Goal: Task Accomplishment & Management: Manage account settings

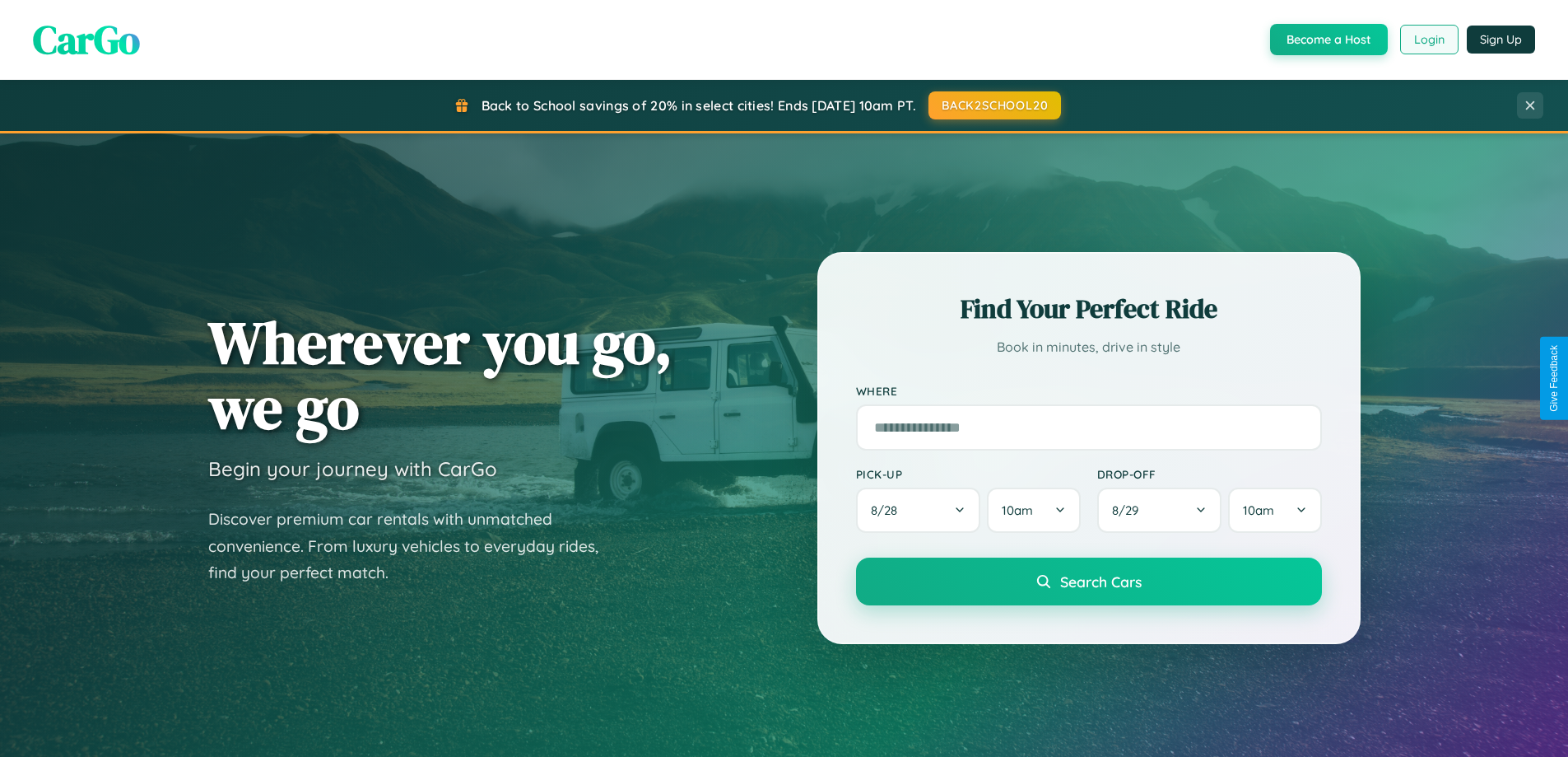
click at [1428, 39] on button "Login" at bounding box center [1429, 39] width 58 height 30
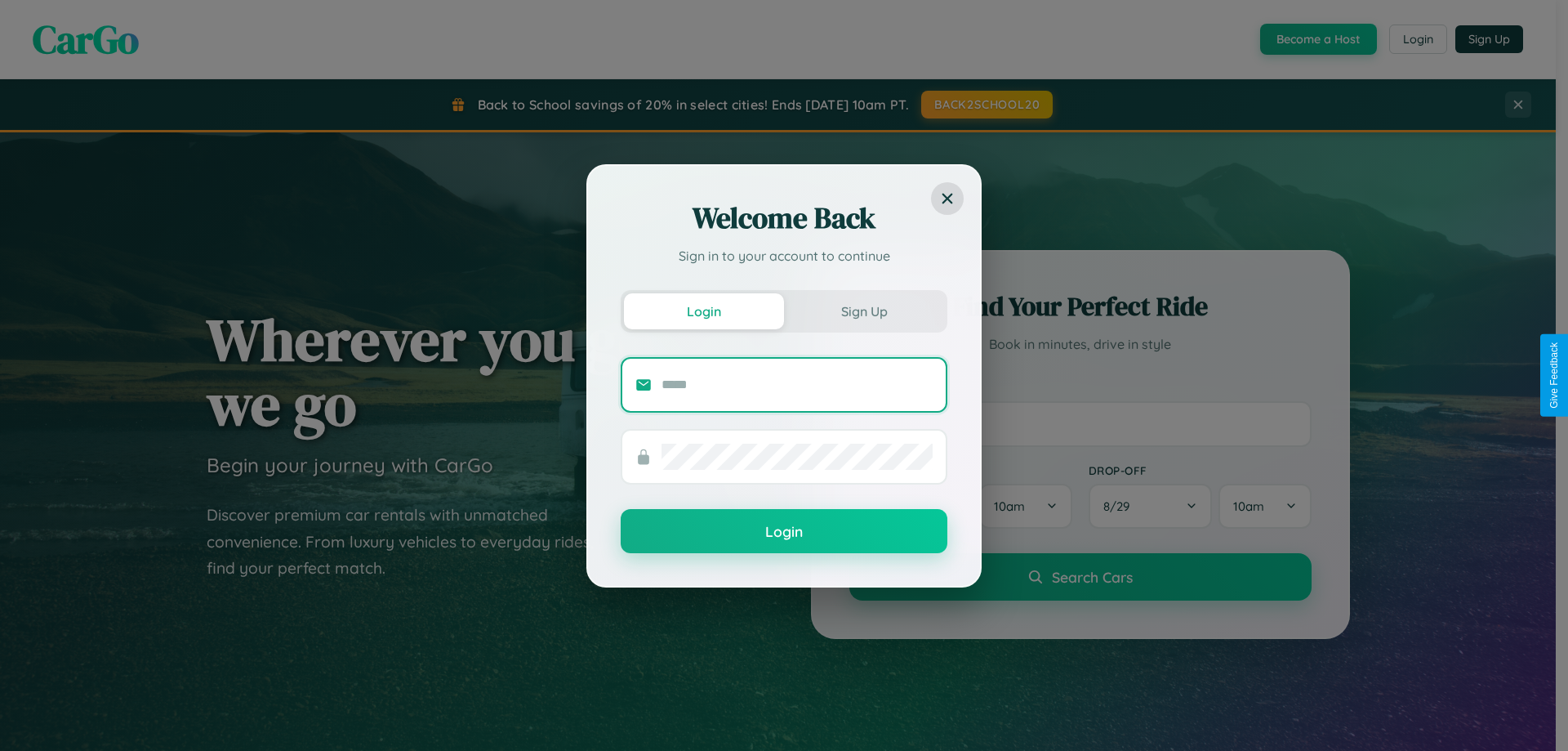
click at [797, 384] on input "text" at bounding box center [797, 385] width 272 height 26
type input "**********"
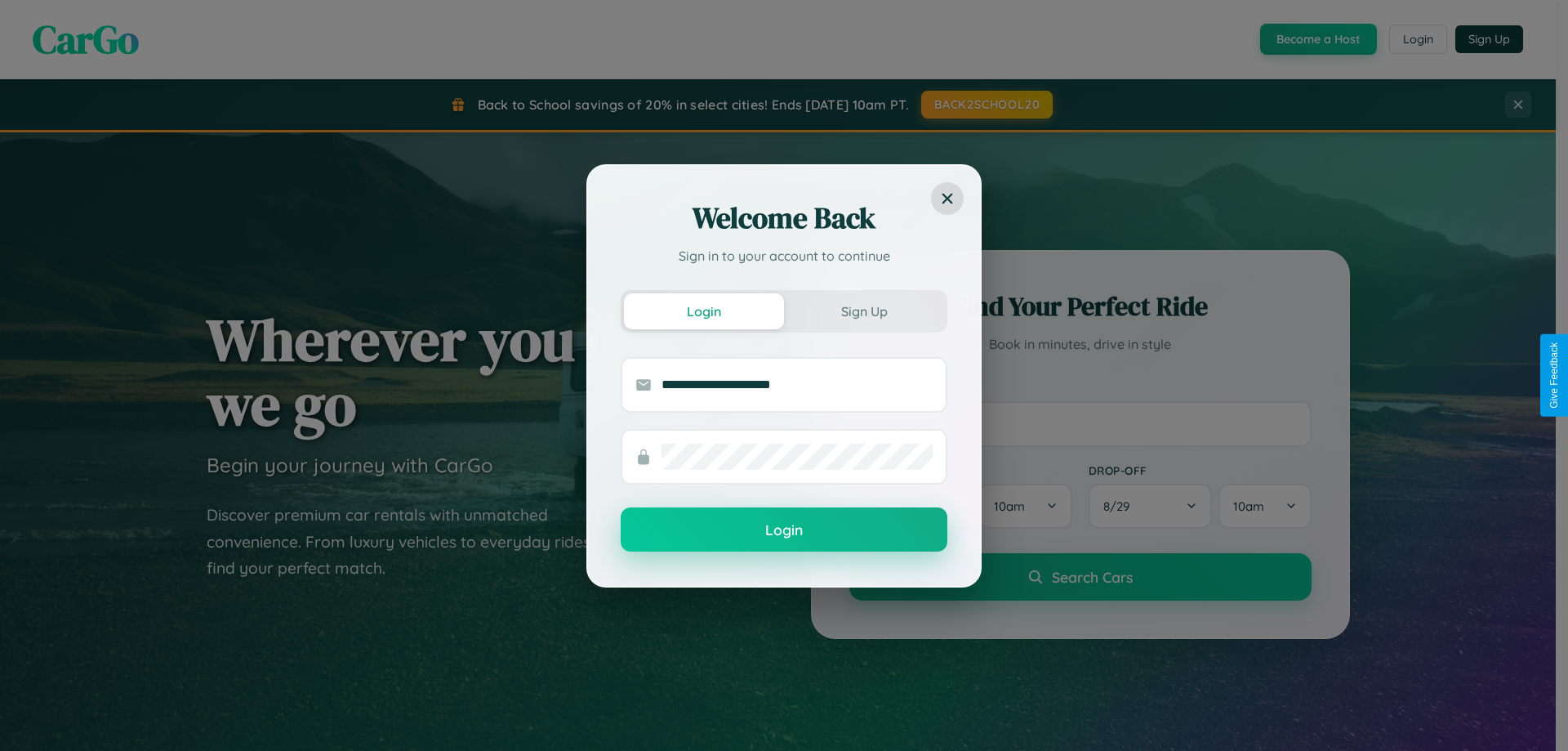
click at [784, 530] on button "Login" at bounding box center [784, 529] width 327 height 44
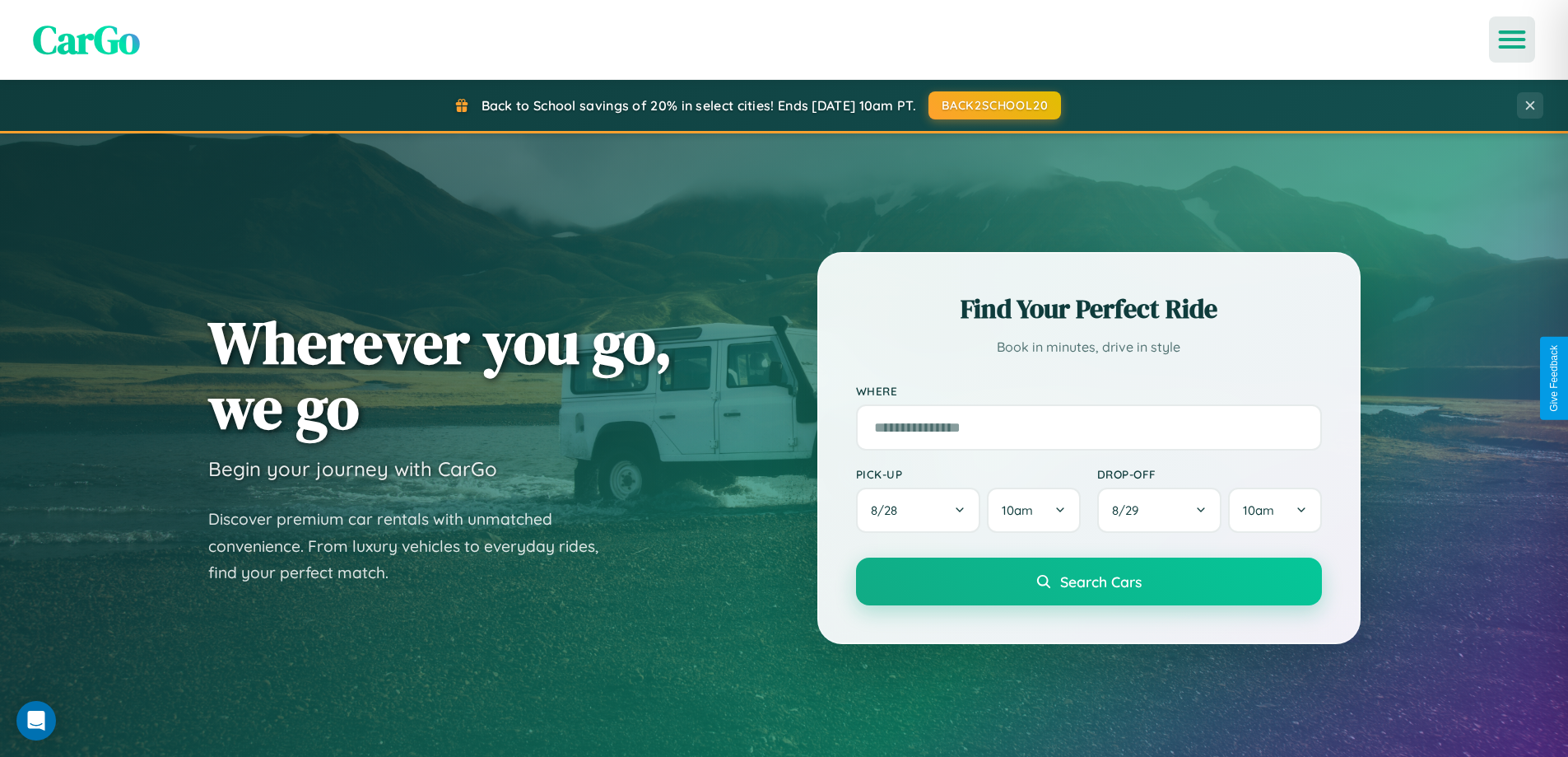
click at [1512, 39] on icon "Open menu" at bounding box center [1512, 39] width 23 height 15
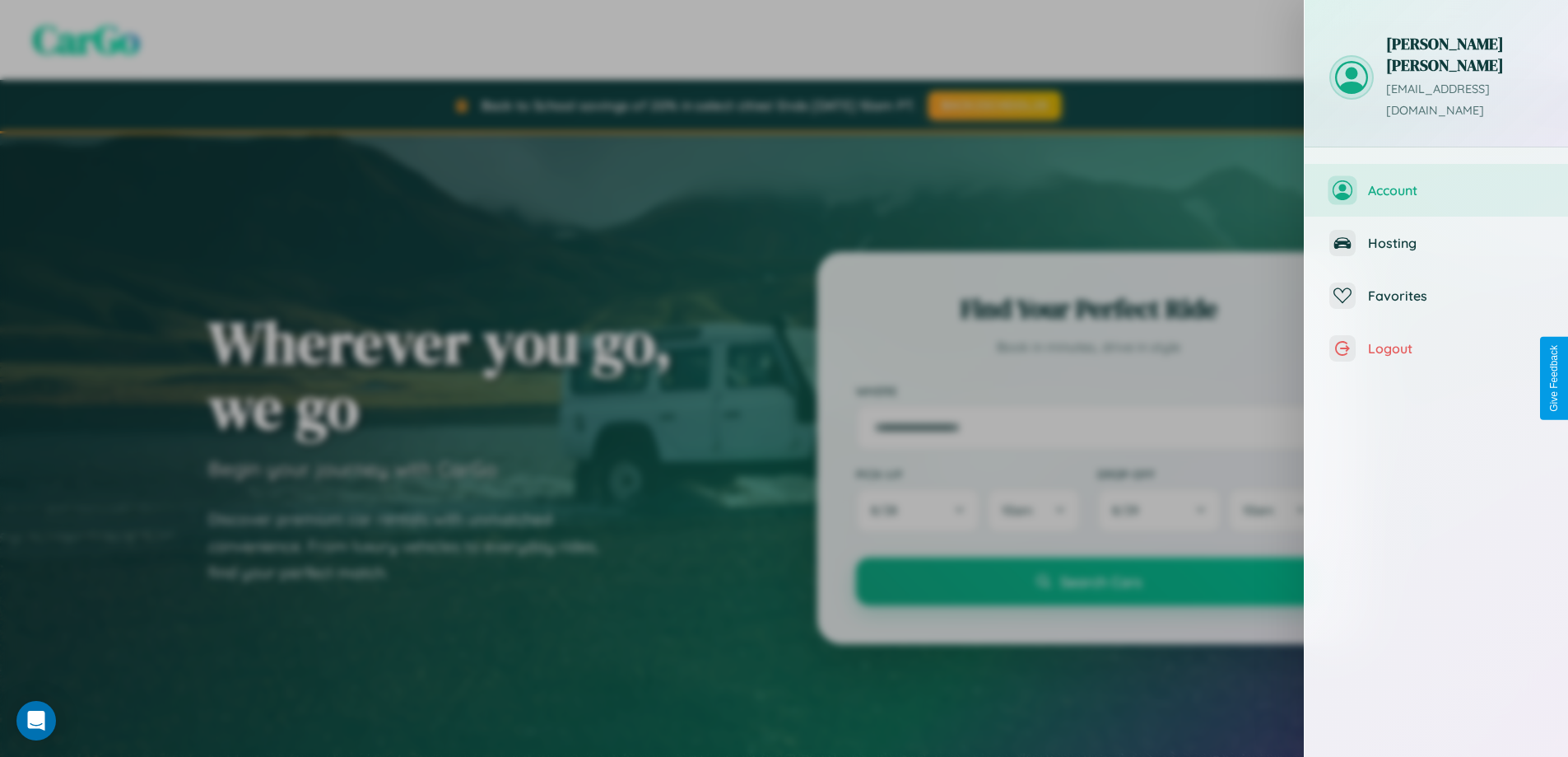
click at [1436, 182] on span "Account" at bounding box center [1456, 189] width 175 height 17
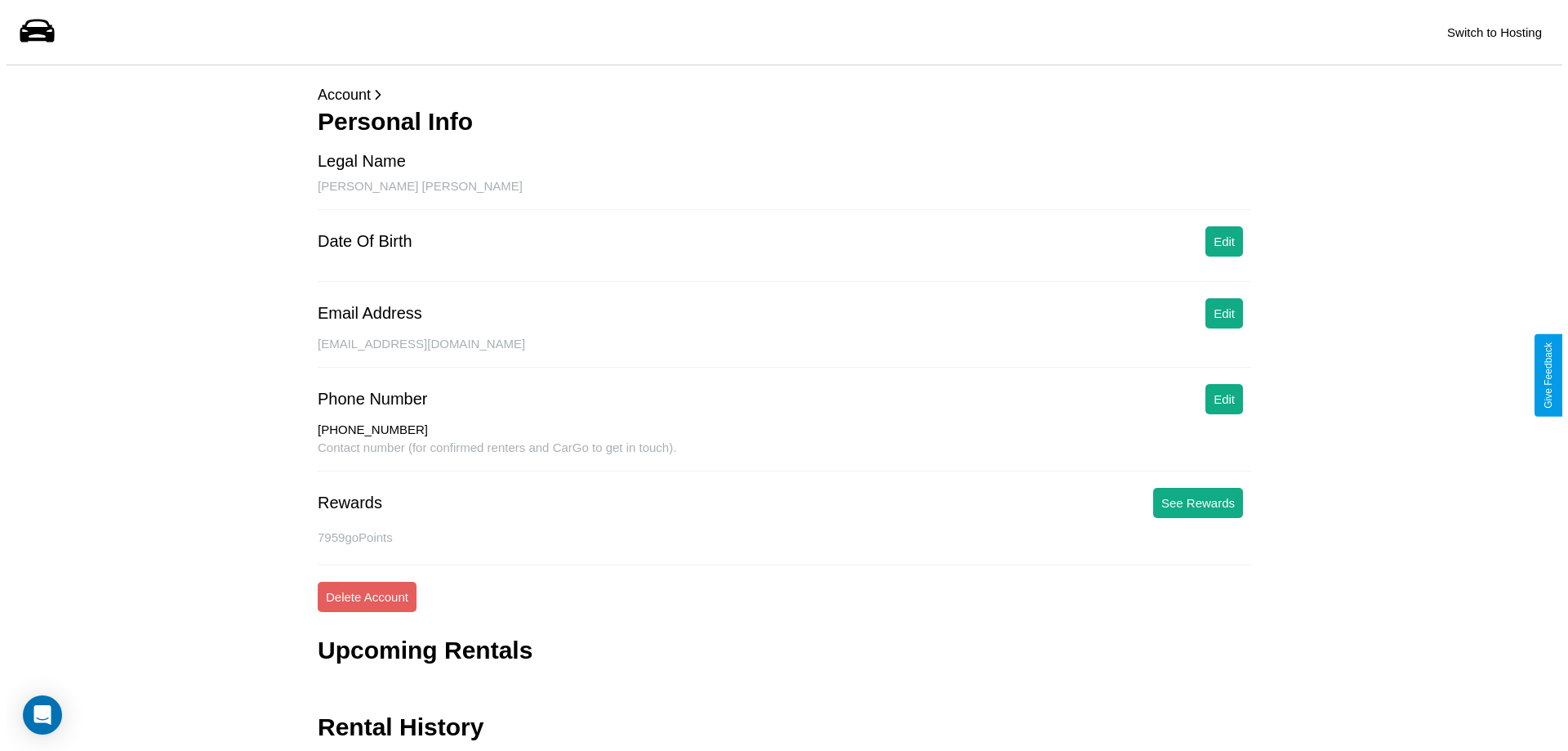
scroll to position [203, 0]
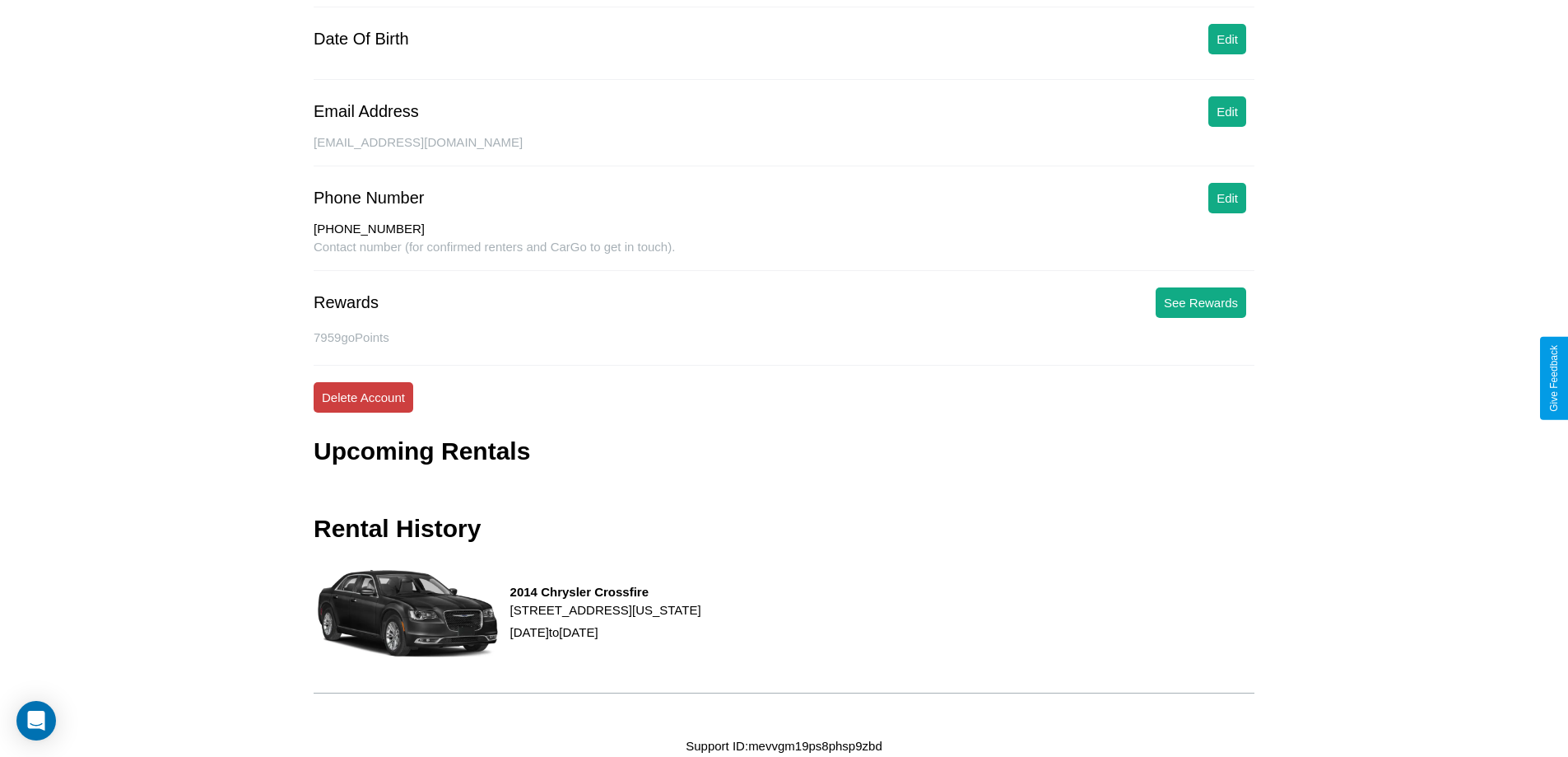
click at [363, 397] on button "Delete Account" at bounding box center [363, 397] width 100 height 30
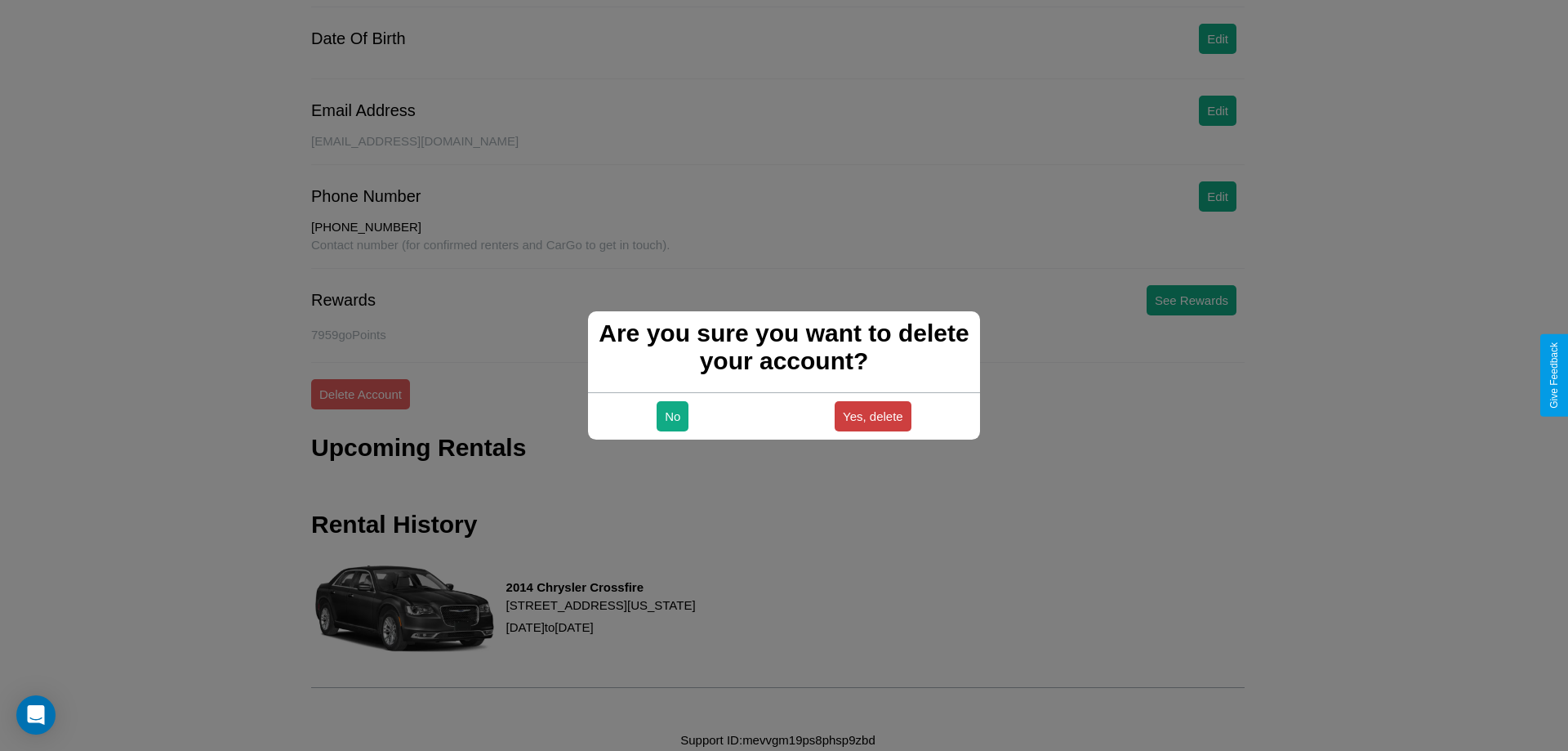
click at [872, 416] on button "Yes, delete" at bounding box center [872, 416] width 77 height 30
